Goal: Task Accomplishment & Management: Complete application form

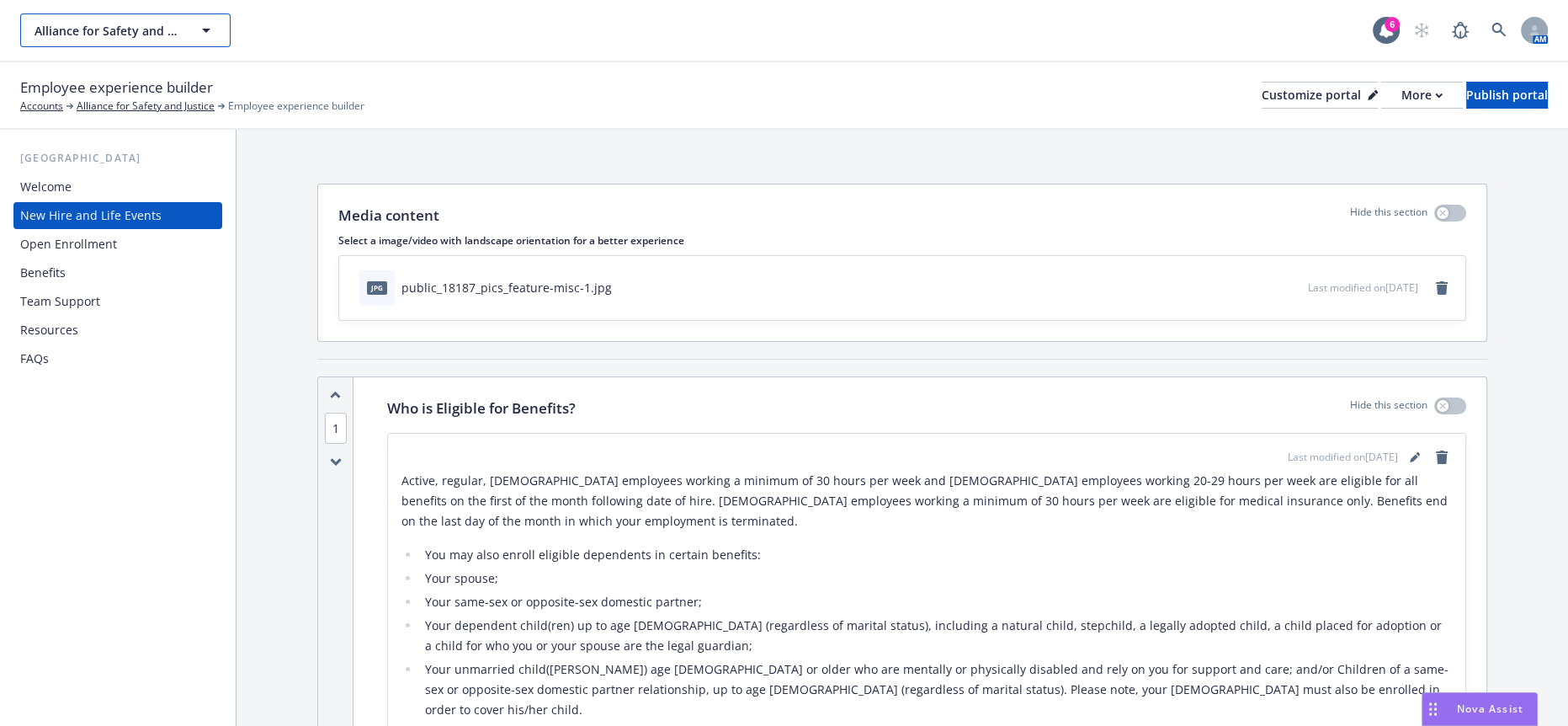
click at [172, 22] on span "Alliance for Safety and Justice" at bounding box center [107, 31] width 145 height 17
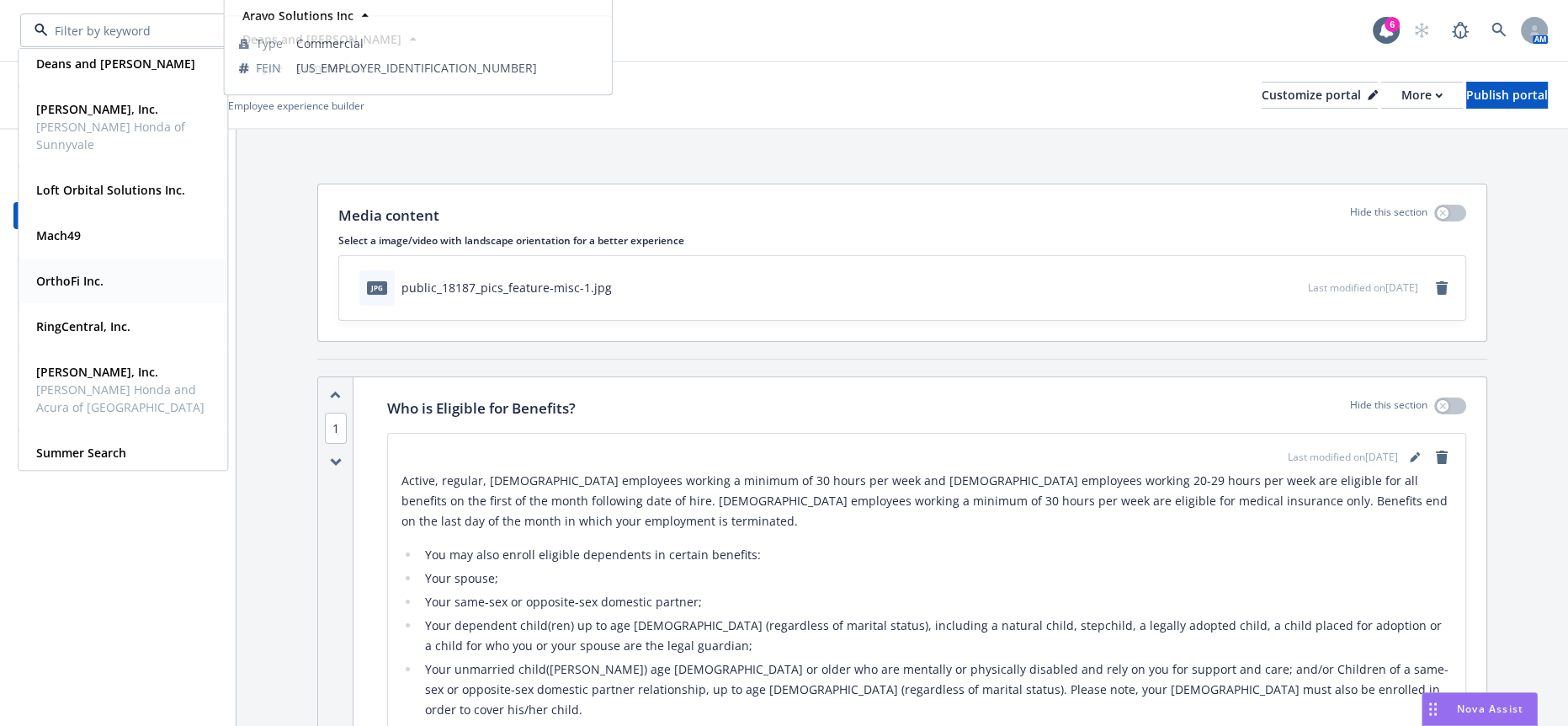
scroll to position [121, 0]
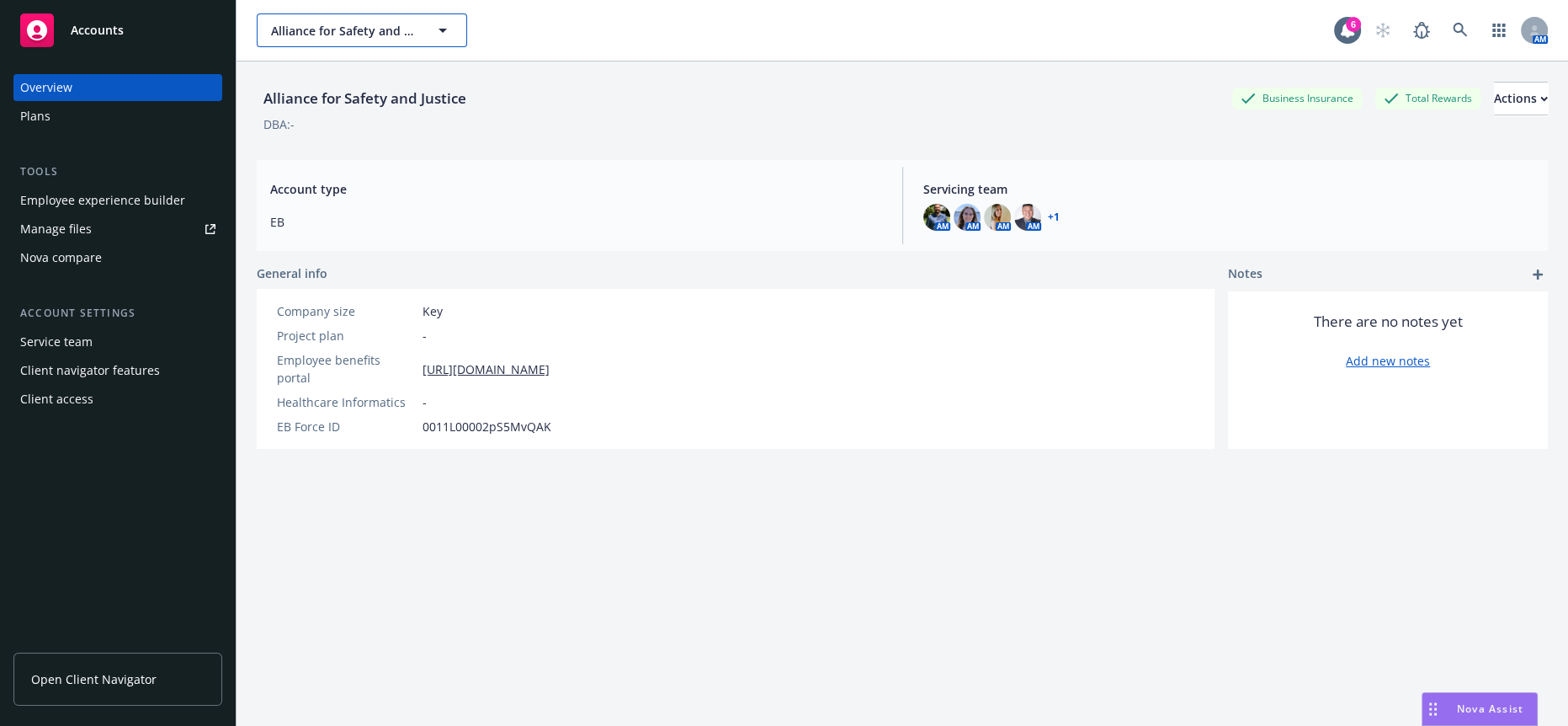
click at [315, 25] on span "Alliance for Safety and Justice" at bounding box center [344, 31] width 145 height 17
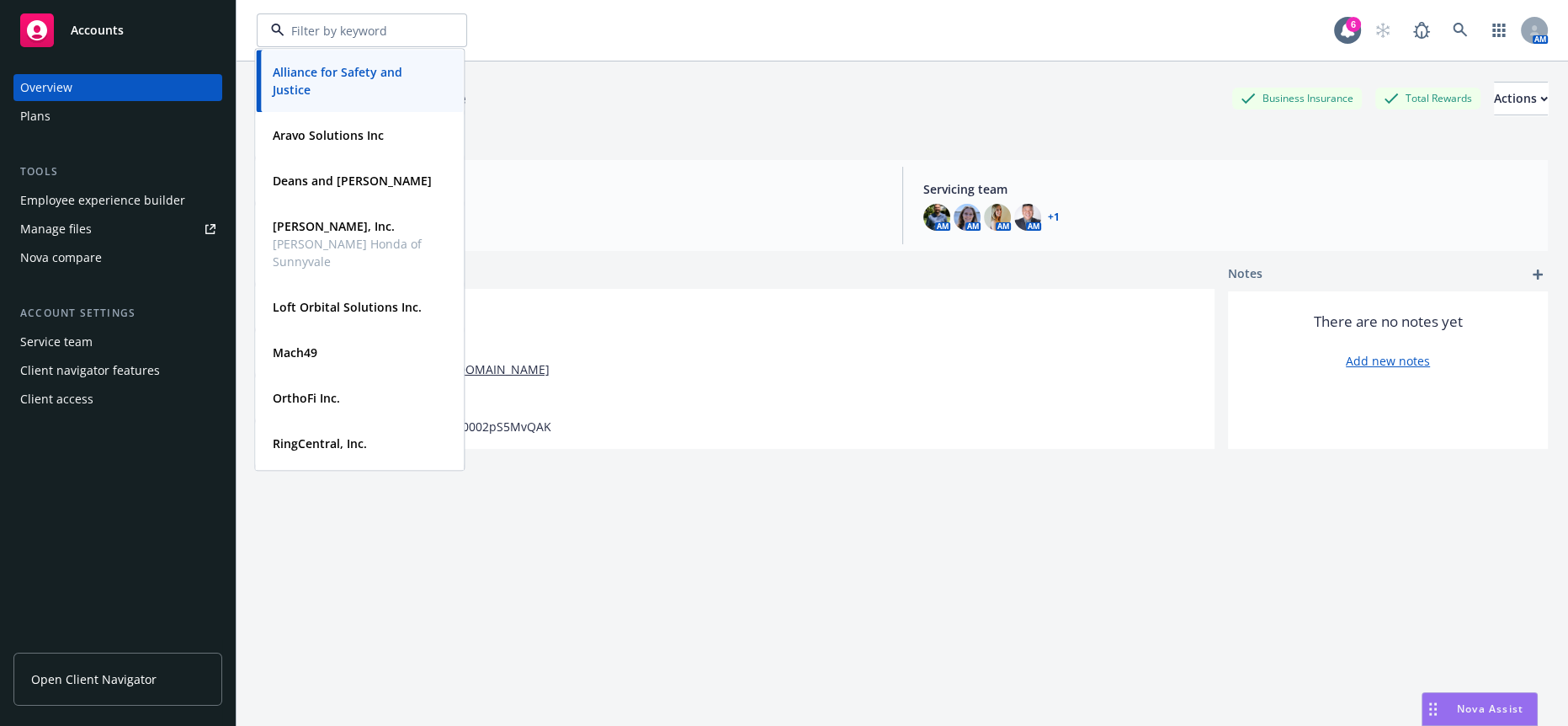
click at [649, 117] on div "DBA: -" at bounding box center [903, 124] width 1292 height 17
